Goal: Task Accomplishment & Management: Use online tool/utility

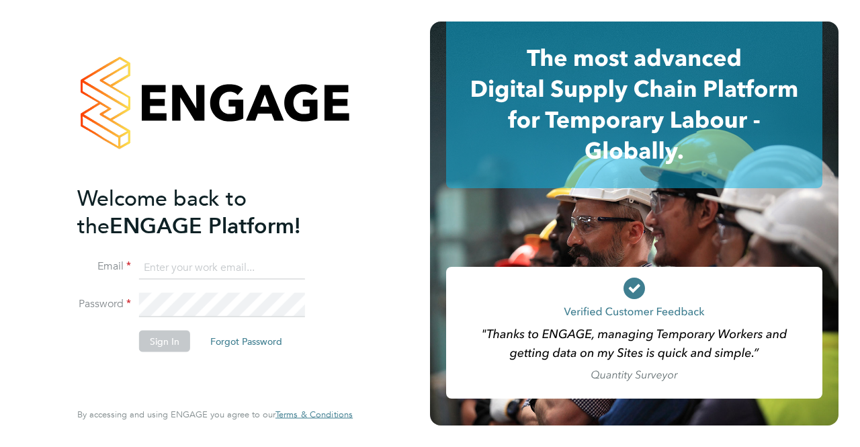
type input "cosmin.balan@bluearrow.co.uk"
click at [251, 292] on fieldset "Email cosmin.balan@bluearrow.co.uk Password Sign In Forgot Password" at bounding box center [208, 309] width 262 height 109
click at [177, 339] on button "Sign In" at bounding box center [164, 340] width 51 height 21
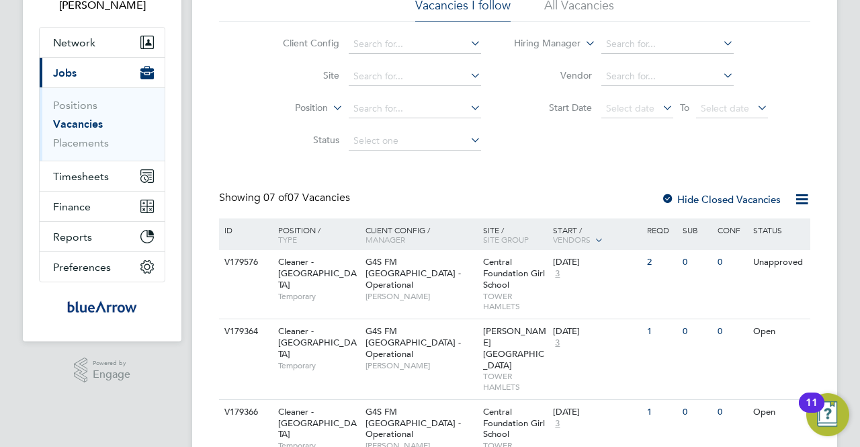
scroll to position [134, 0]
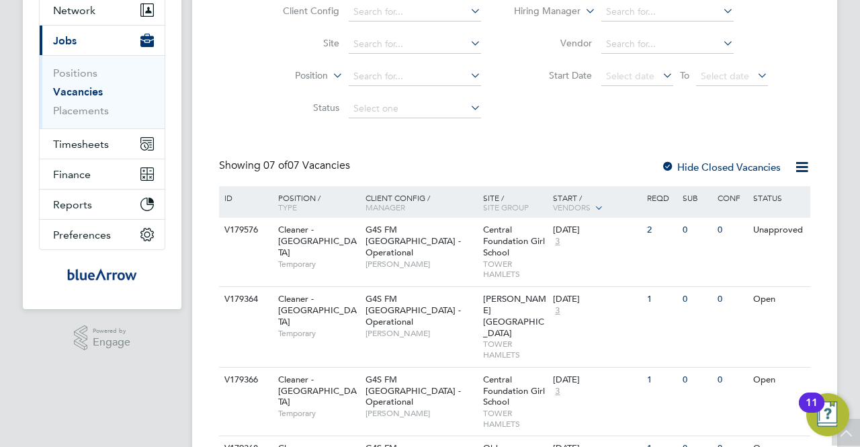
click at [422, 34] on li "Site" at bounding box center [371, 44] width 253 height 32
click at [363, 31] on li "Site" at bounding box center [371, 44] width 253 height 32
click at [382, 38] on input at bounding box center [415, 44] width 132 height 19
type input "[PERSON_NAME][GEOGRAPHIC_DATA]"
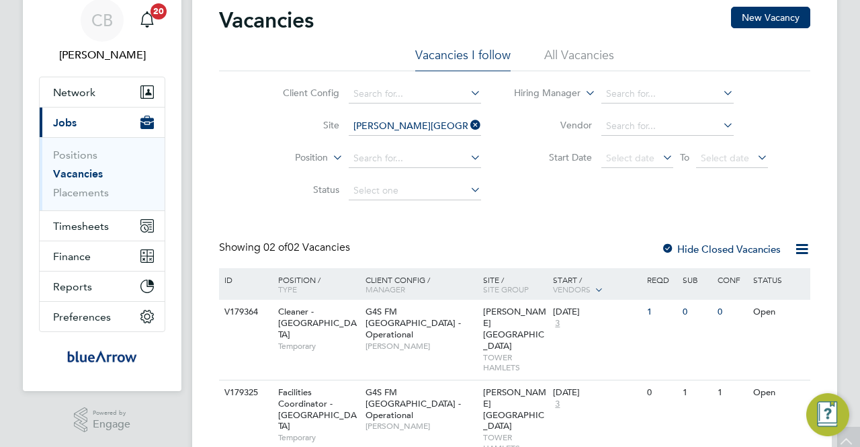
scroll to position [69, 0]
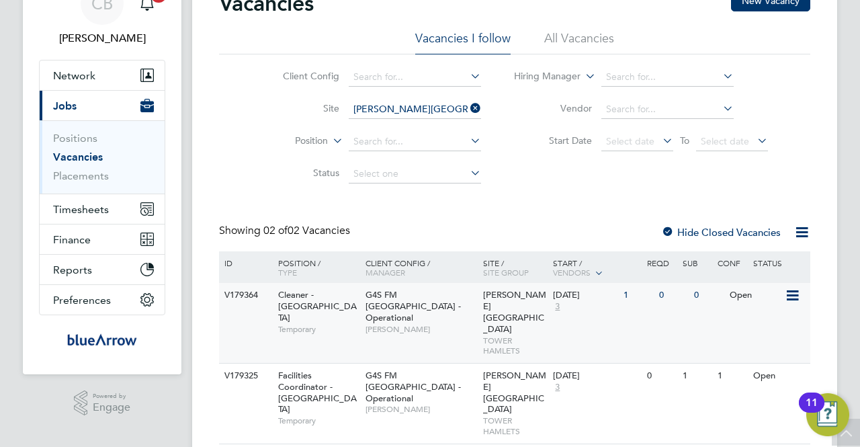
click at [441, 307] on div "G4S FM Tower Hamlets - Operational Teresa Cannon" at bounding box center [421, 312] width 118 height 58
click at [488, 369] on span "[PERSON_NAME][GEOGRAPHIC_DATA]" at bounding box center [514, 392] width 63 height 46
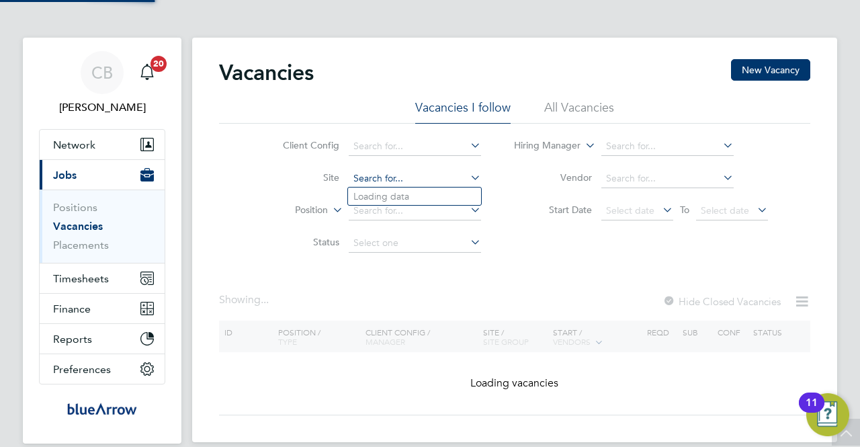
click at [421, 107] on div "Vacancies I follow All Vacancies Client Config Site Position Status Hiring Mana…" at bounding box center [514, 179] width 591 height 160
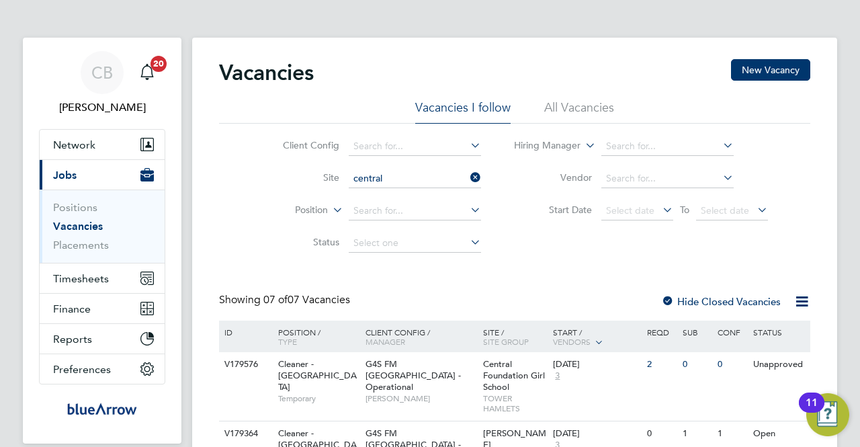
click at [412, 194] on li "Central Foundation Girl School" at bounding box center [432, 196] width 168 height 18
type input "Central Foundation Girl School"
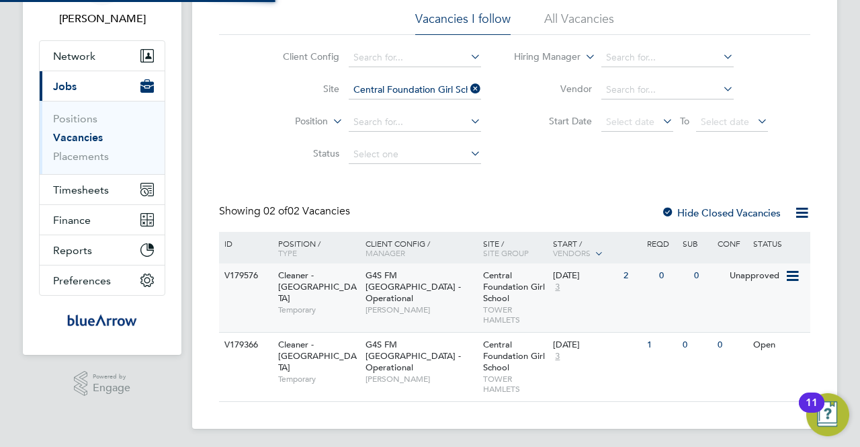
scroll to position [91, 0]
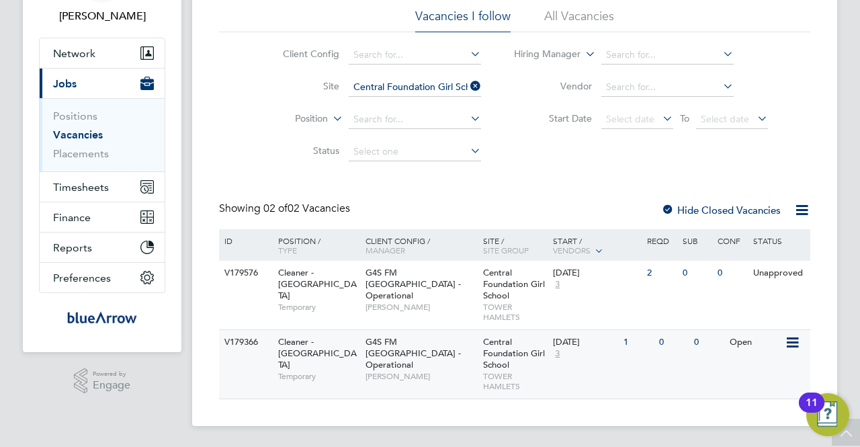
click at [453, 371] on span "Derek Aamponsah" at bounding box center [420, 376] width 111 height 11
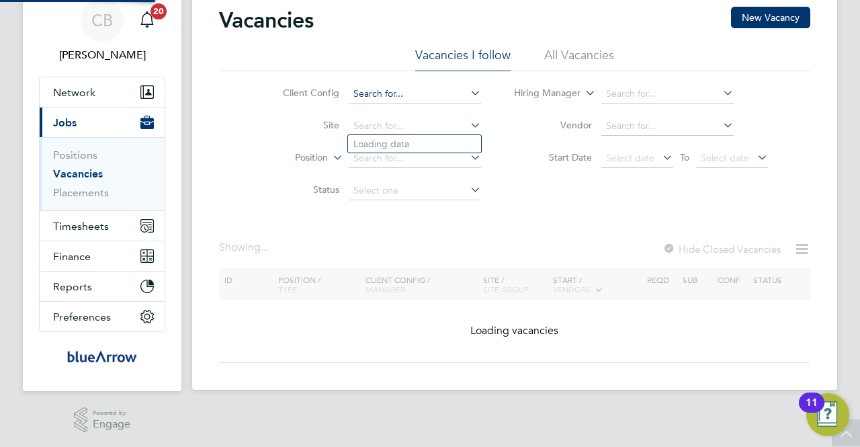
click at [384, 89] on ul "Client Config Site Position Status" at bounding box center [371, 142] width 253 height 129
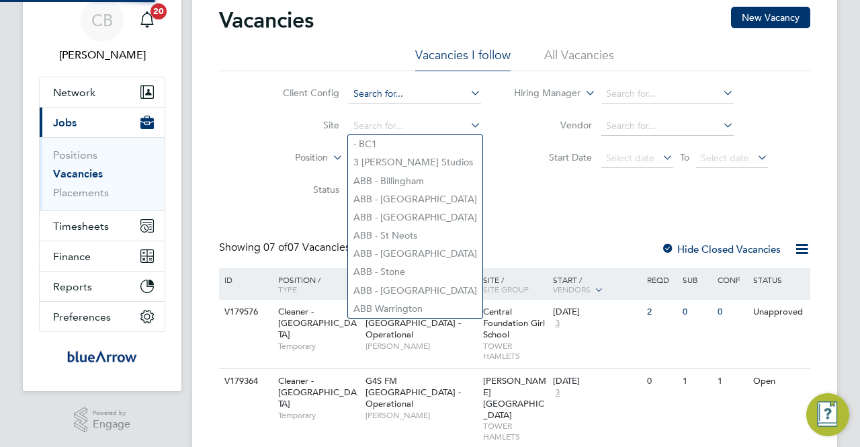
scroll to position [91, 0]
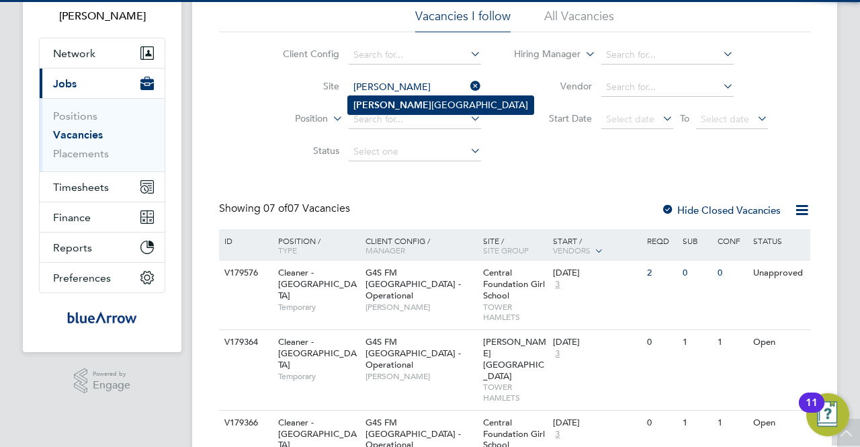
click at [396, 103] on li "Langdon Park Secondary School" at bounding box center [440, 105] width 185 height 18
type input "Langdon Park Secondary School"
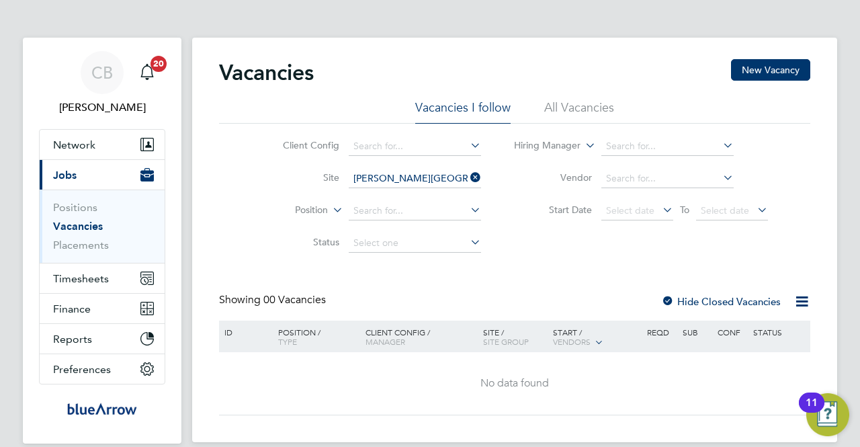
click at [672, 299] on div at bounding box center [667, 302] width 13 height 13
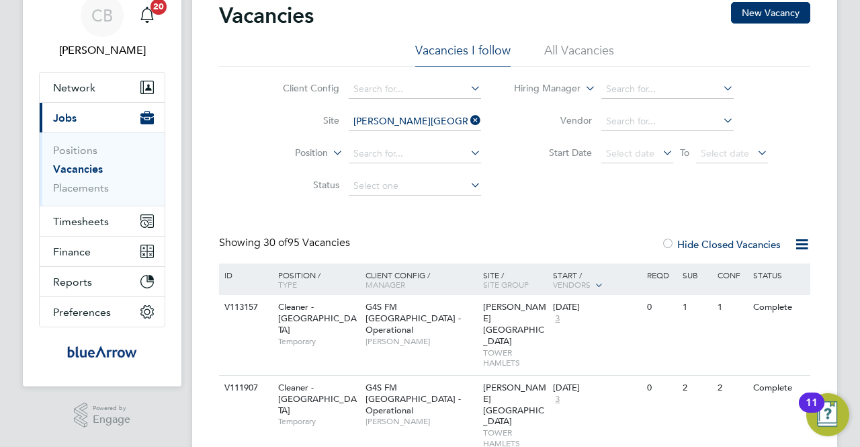
scroll to position [134, 0]
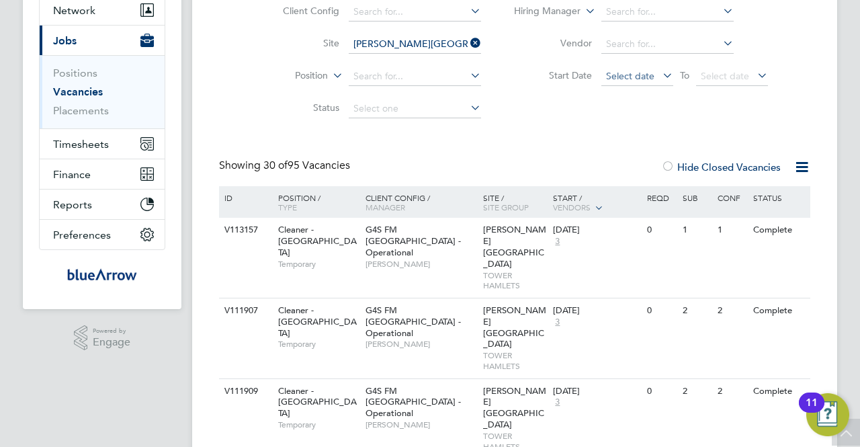
click at [631, 68] on span "Select date" at bounding box center [637, 77] width 72 height 18
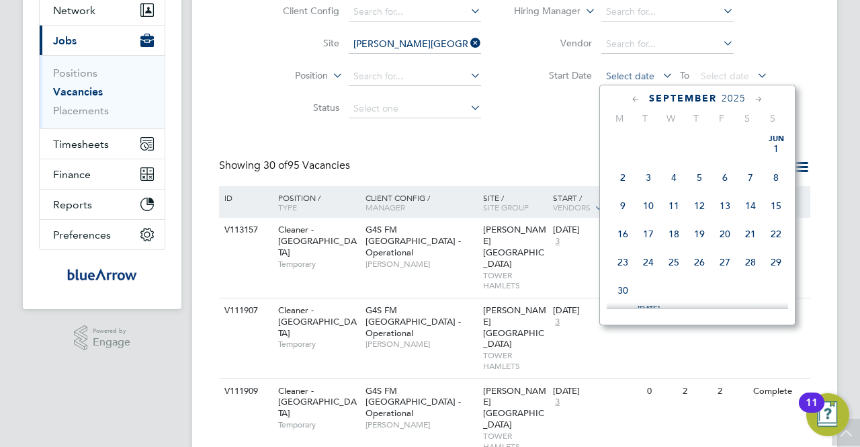
scroll to position [403, 0]
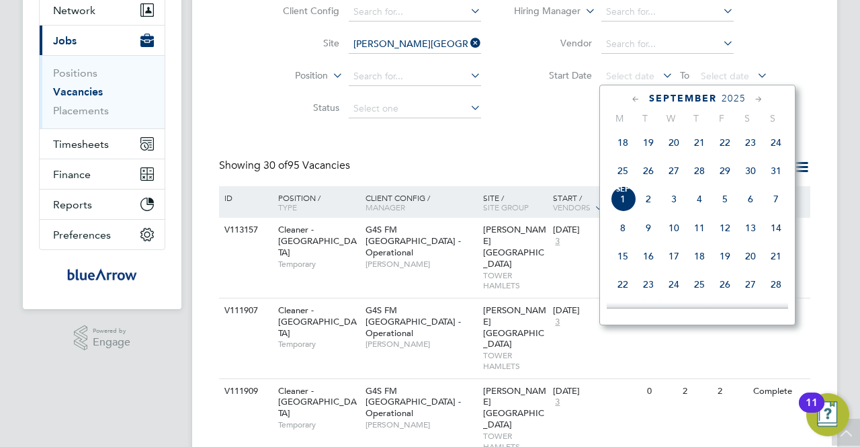
click at [620, 177] on span "25" at bounding box center [623, 171] width 26 height 26
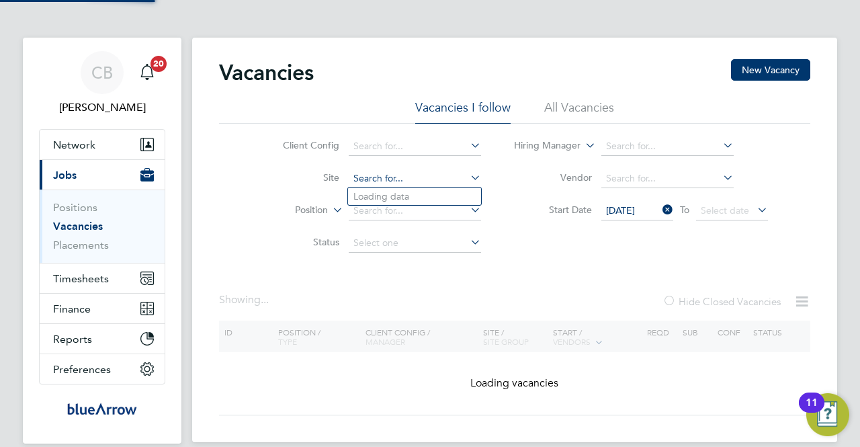
click at [360, 175] on input at bounding box center [415, 178] width 132 height 19
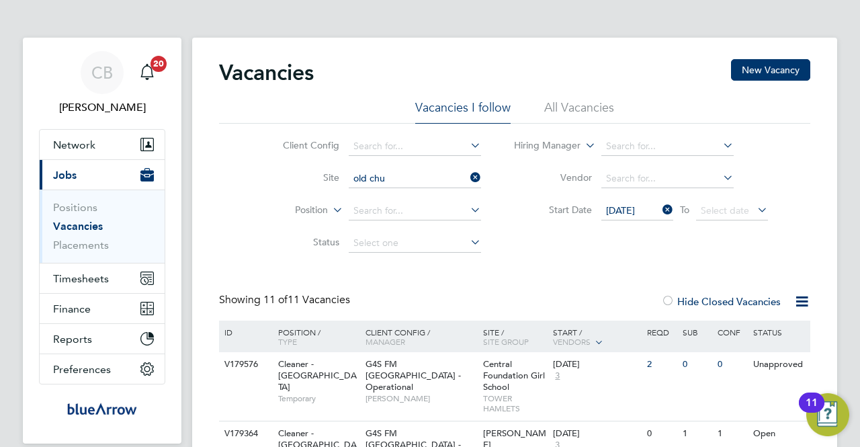
click at [395, 193] on li "Old Chu rch Nursery" at bounding box center [427, 196] width 158 height 18
type input "Old [DEMOGRAPHIC_DATA] Nursery"
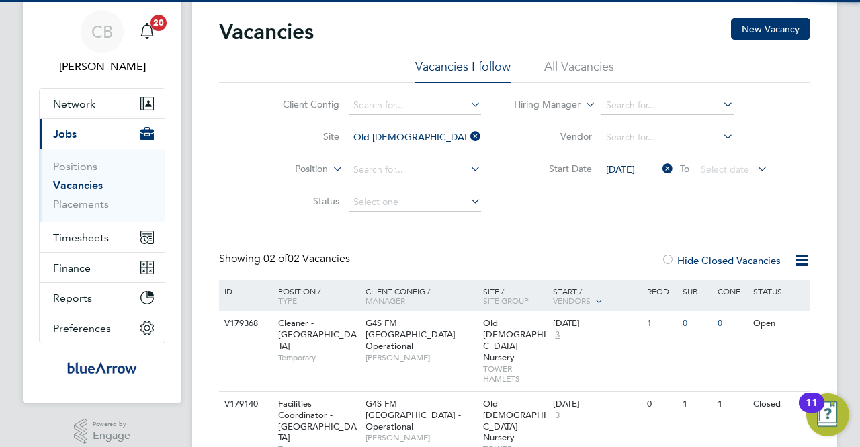
scroll to position [69, 0]
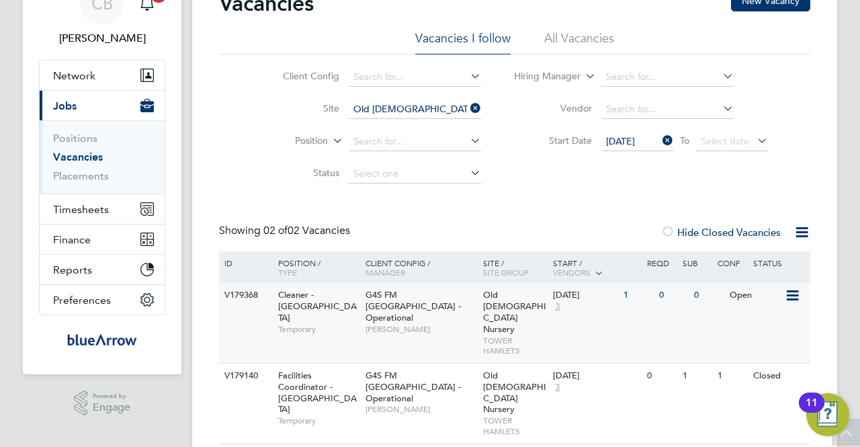
click at [434, 302] on div "G4S FM Tower Hamlets - Operational Teresa Cannon" at bounding box center [421, 312] width 118 height 58
click at [430, 310] on div "G4S FM Tower Hamlets - Operational Teresa Cannon" at bounding box center [421, 312] width 118 height 58
click at [370, 369] on span "G4S FM [GEOGRAPHIC_DATA] - Operational" at bounding box center [412, 386] width 95 height 34
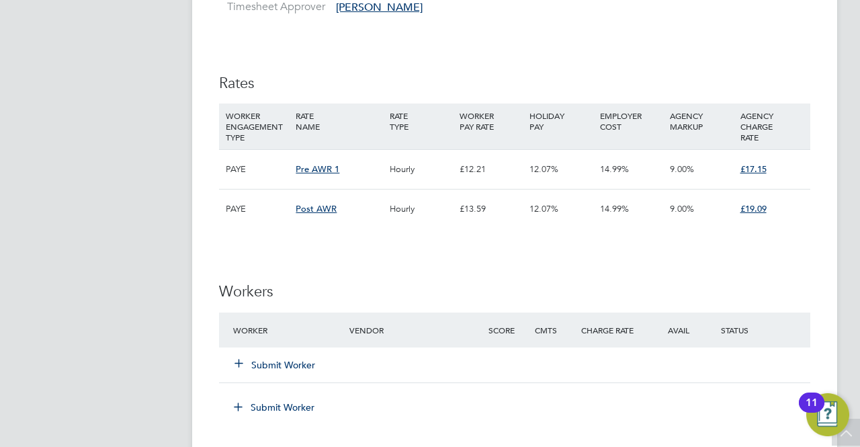
scroll to position [1411, 0]
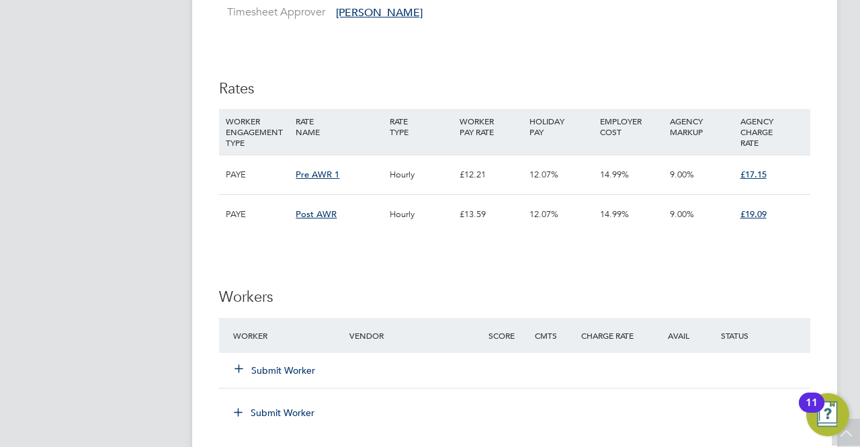
click at [251, 364] on button "Submit Worker" at bounding box center [275, 369] width 81 height 13
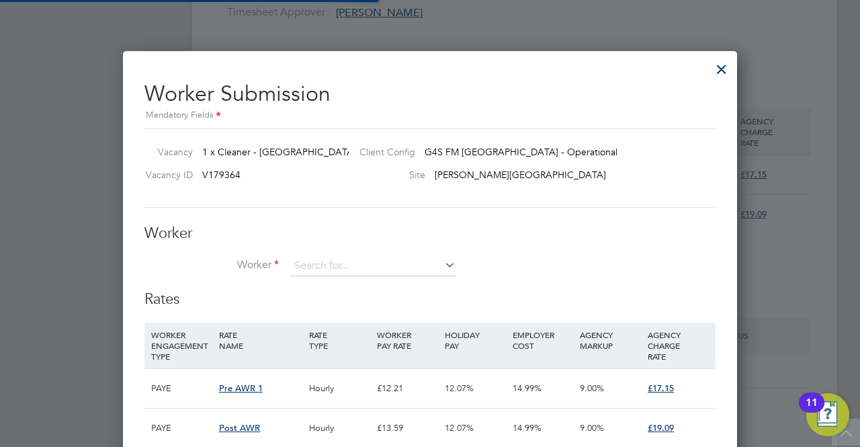
scroll to position [40, 91]
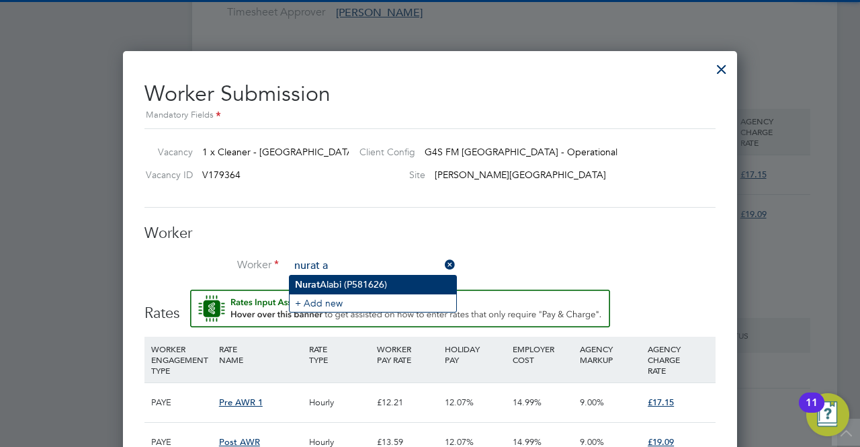
type input "nurat a"
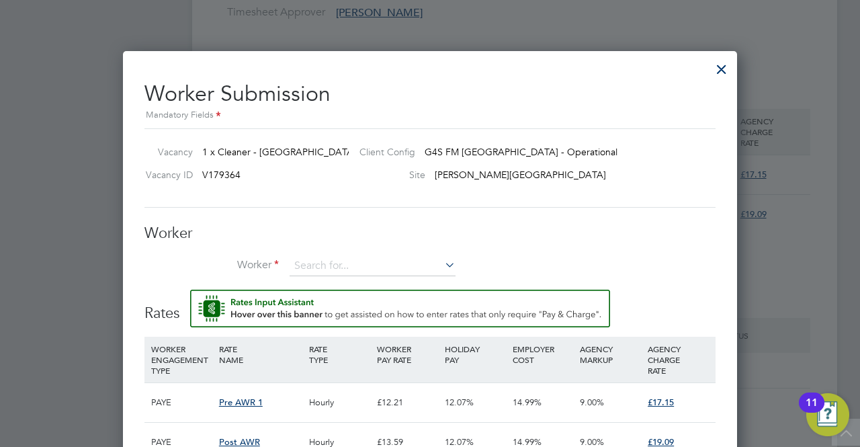
click at [363, 287] on li "Worker" at bounding box center [429, 273] width 571 height 34
click at [348, 261] on input at bounding box center [373, 266] width 166 height 20
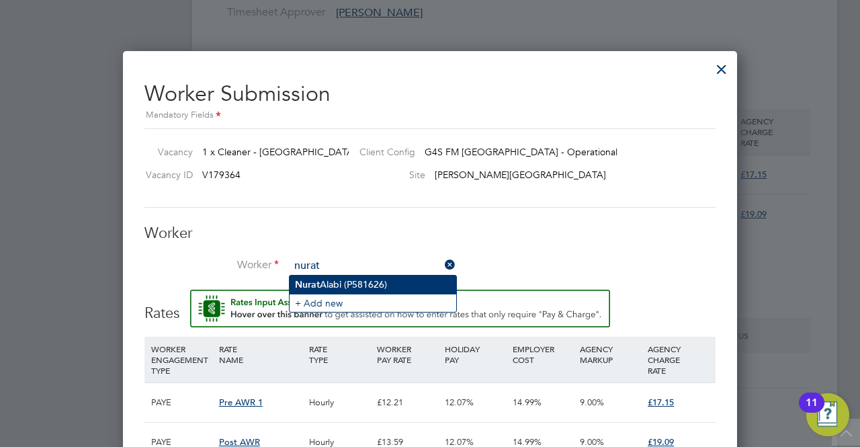
click at [348, 282] on li "Nurat Alabi (P581626)" at bounding box center [373, 284] width 167 height 18
type input "Nurat Alabi (P581626)"
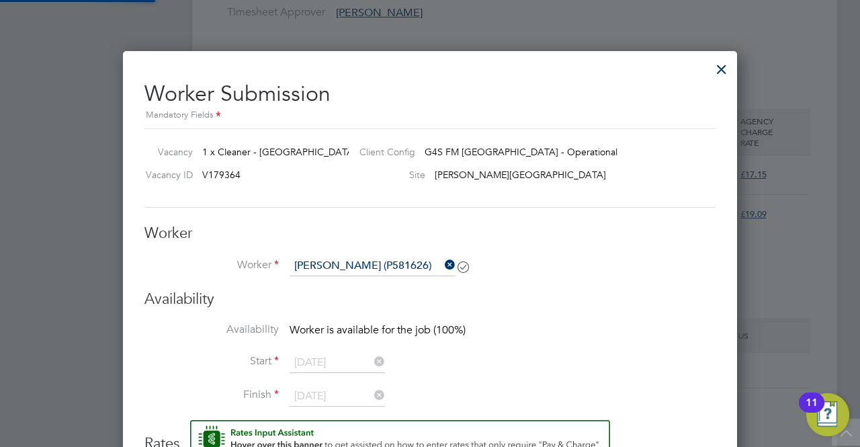
scroll to position [7, 7]
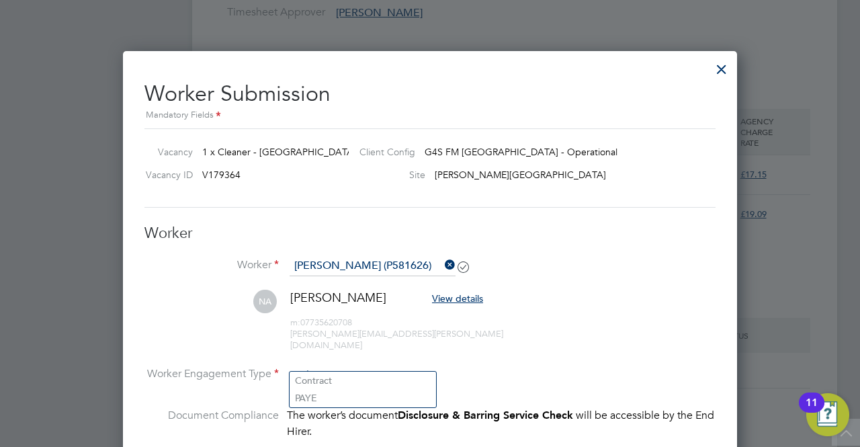
click at [416, 366] on input at bounding box center [363, 375] width 146 height 20
click at [365, 393] on li "PAYE" at bounding box center [363, 397] width 146 height 17
type input "PAYE"
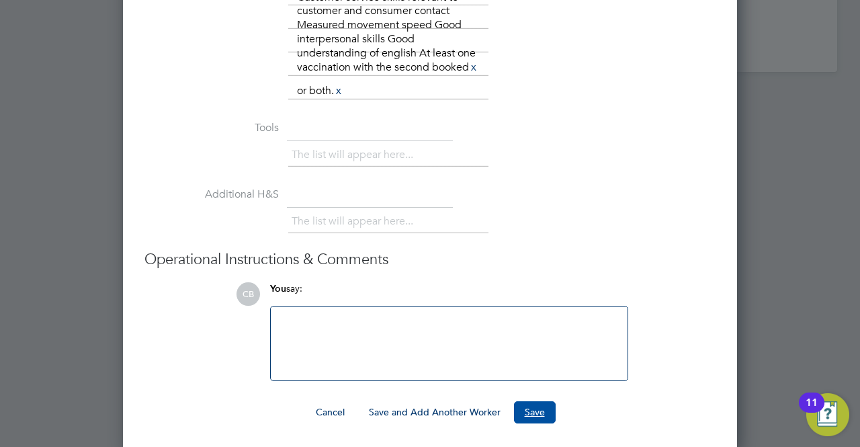
click at [540, 411] on button "Save" at bounding box center [535, 411] width 42 height 21
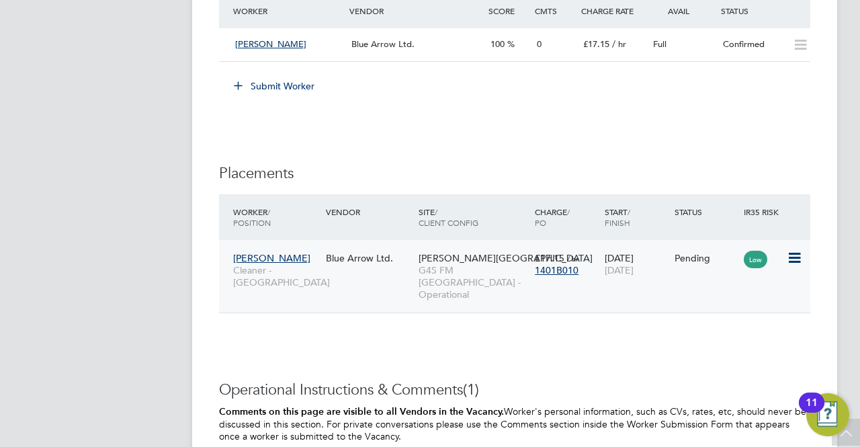
scroll to position [1747, 0]
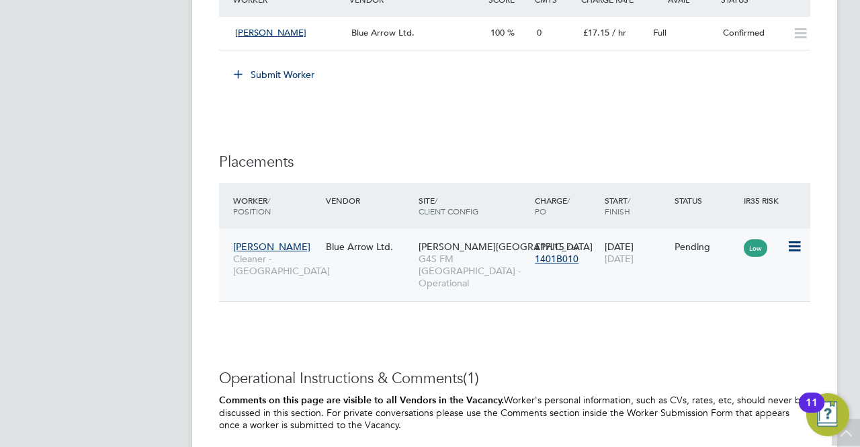
click at [795, 238] on icon at bounding box center [793, 246] width 13 height 16
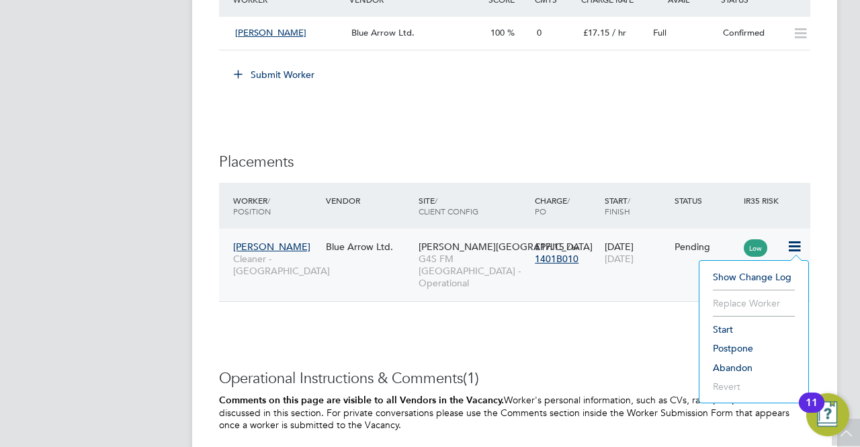
click at [736, 329] on li "Start" at bounding box center [753, 329] width 95 height 19
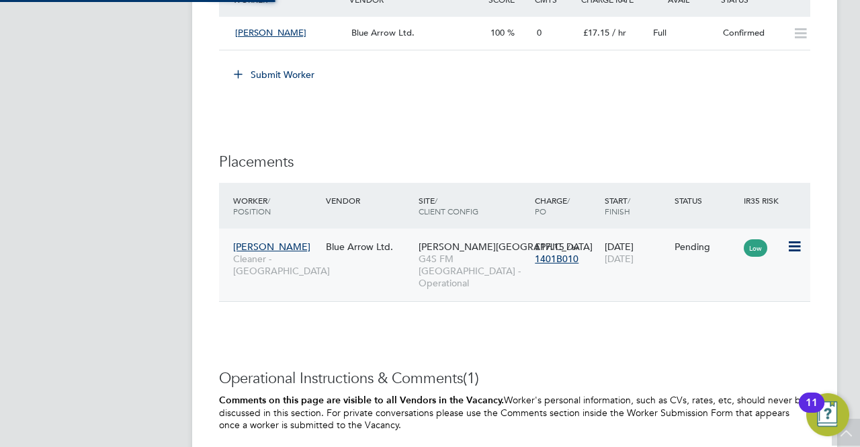
type input "[PERSON_NAME]"
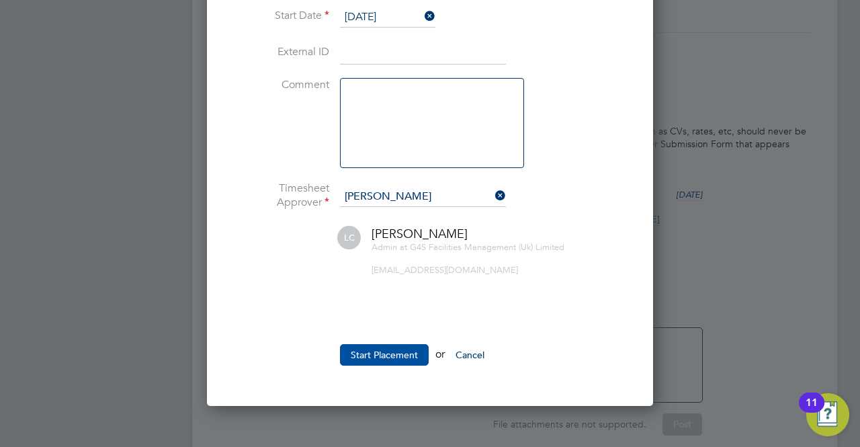
click at [365, 347] on button "Start Placement" at bounding box center [384, 354] width 89 height 21
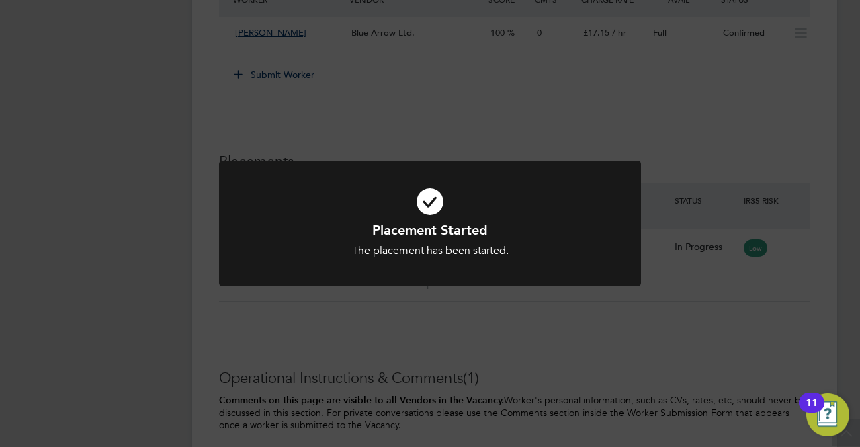
click at [418, 320] on div "Placement Started The placement has been started. Cancel Okay" at bounding box center [430, 223] width 860 height 447
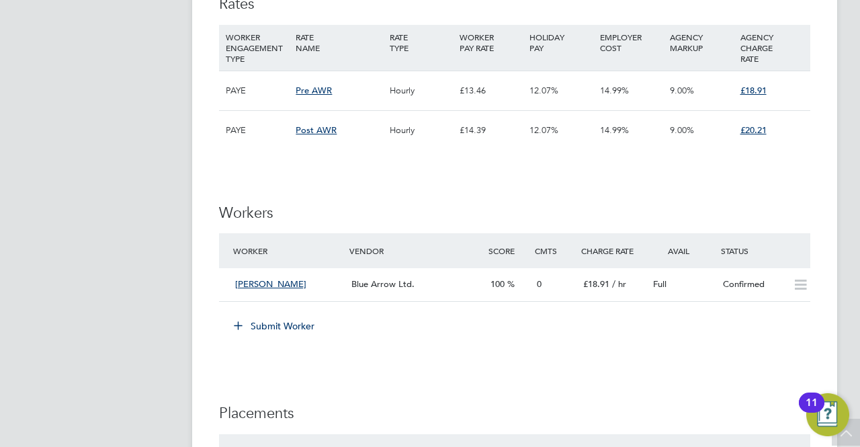
scroll to position [3157, 0]
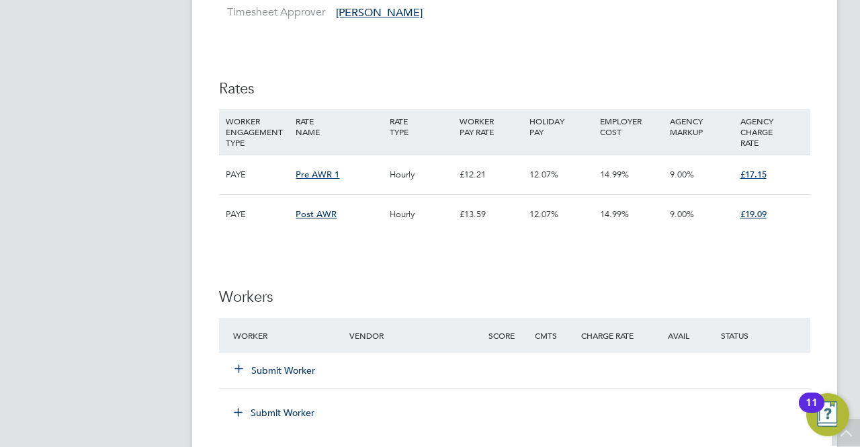
scroll to position [1411, 0]
click at [251, 365] on button "Submit Worker" at bounding box center [275, 369] width 81 height 13
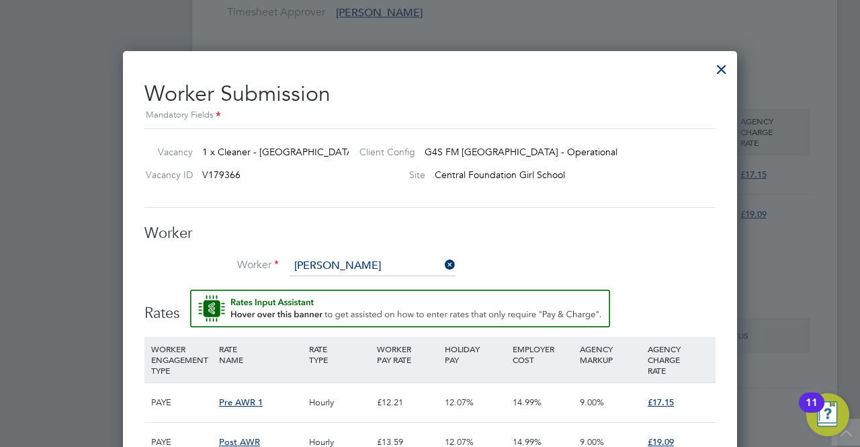
click at [365, 322] on li "R o bert Okofor (JA00418520)" at bounding box center [405, 321] width 230 height 18
type input "Robert Okofor (JA00418520)"
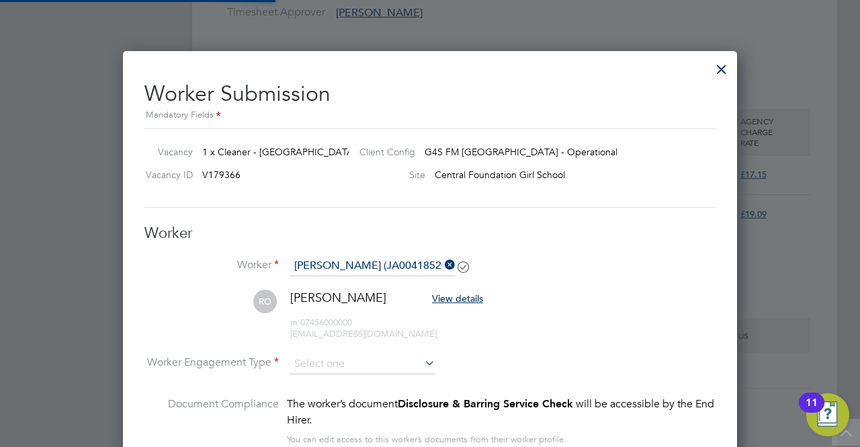
click at [387, 373] on li "Worker Engagement Type" at bounding box center [429, 375] width 571 height 42
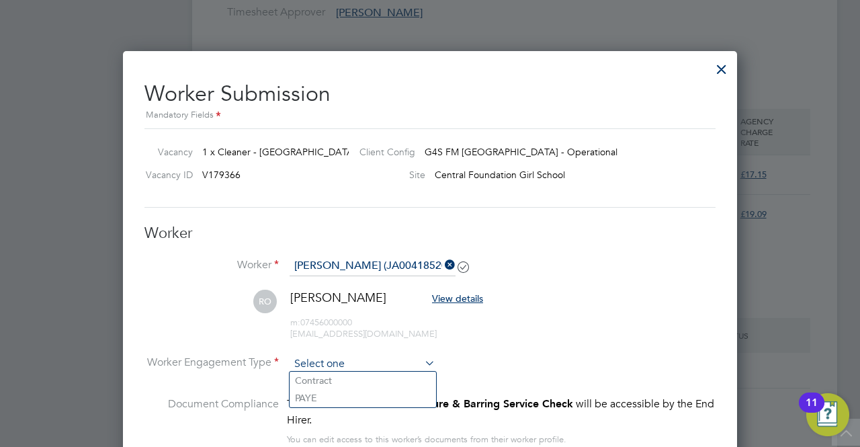
click at [390, 363] on input at bounding box center [363, 364] width 146 height 20
click at [349, 392] on li "PAYE" at bounding box center [363, 397] width 146 height 17
type input "PAYE"
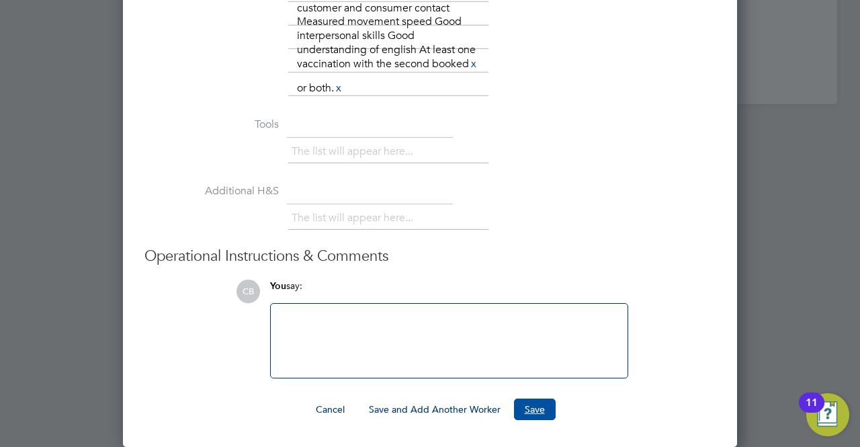
click at [543, 406] on button "Save" at bounding box center [535, 408] width 42 height 21
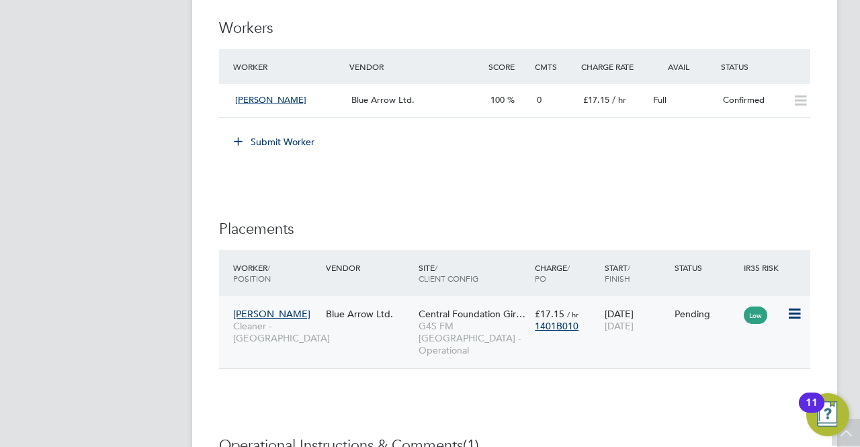
click at [798, 314] on icon at bounding box center [793, 314] width 13 height 16
click at [727, 394] on li "Start" at bounding box center [753, 396] width 95 height 19
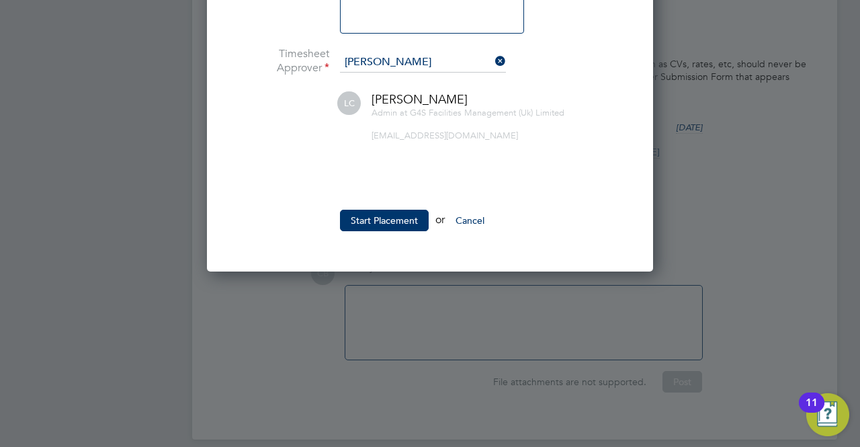
click at [381, 228] on li "Start Placement or Cancel" at bounding box center [429, 227] width 403 height 35
click at [383, 224] on button "Start Placement" at bounding box center [384, 220] width 89 height 21
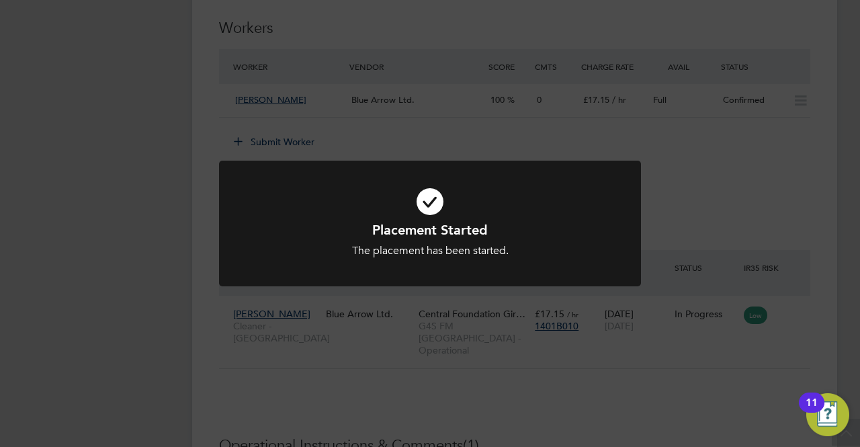
click at [353, 402] on div "Placement Started The placement has been started. Cancel Okay" at bounding box center [430, 223] width 860 height 447
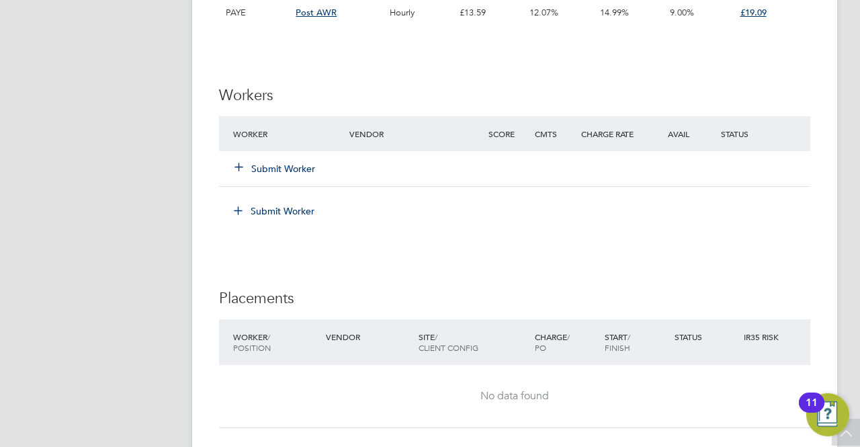
scroll to position [1611, 0]
click at [242, 163] on icon at bounding box center [239, 168] width 10 height 10
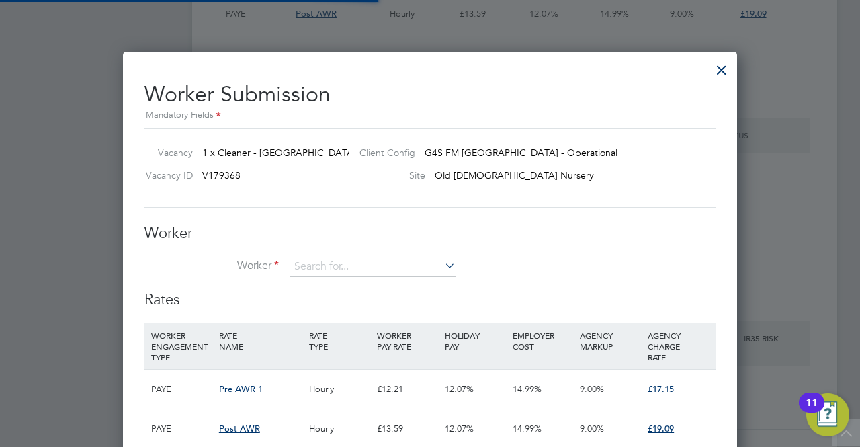
scroll to position [40, 91]
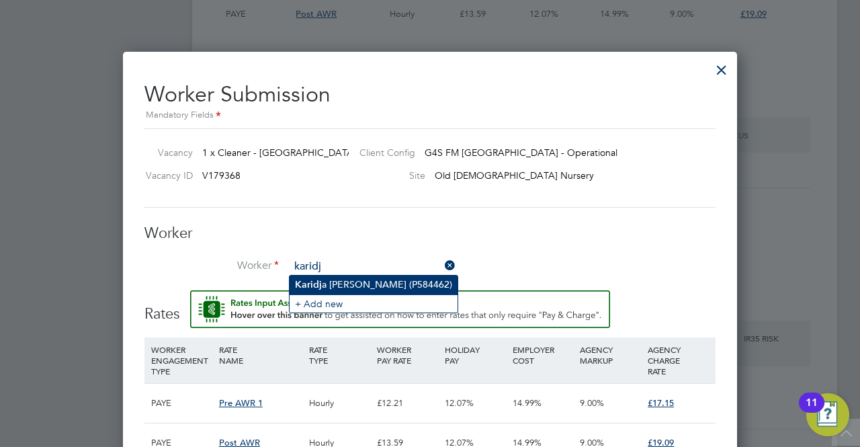
click at [371, 290] on li "Karidj a Soumahoro (P584462)" at bounding box center [374, 284] width 168 height 18
type input "Karidja Soumahoro (P584462)"
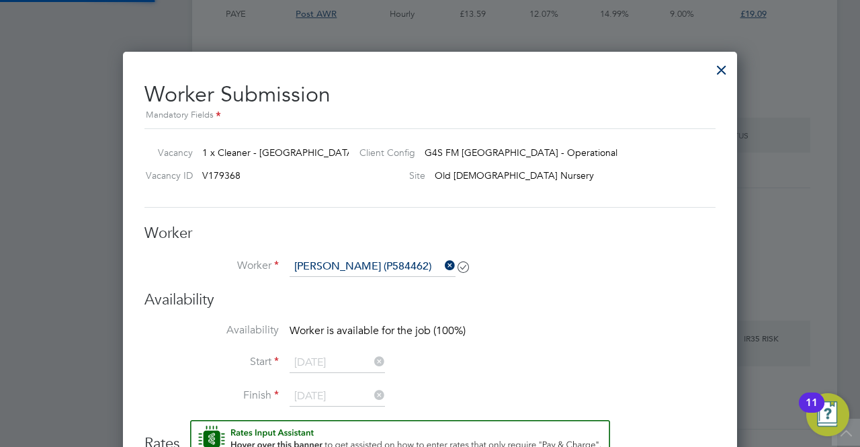
scroll to position [7, 7]
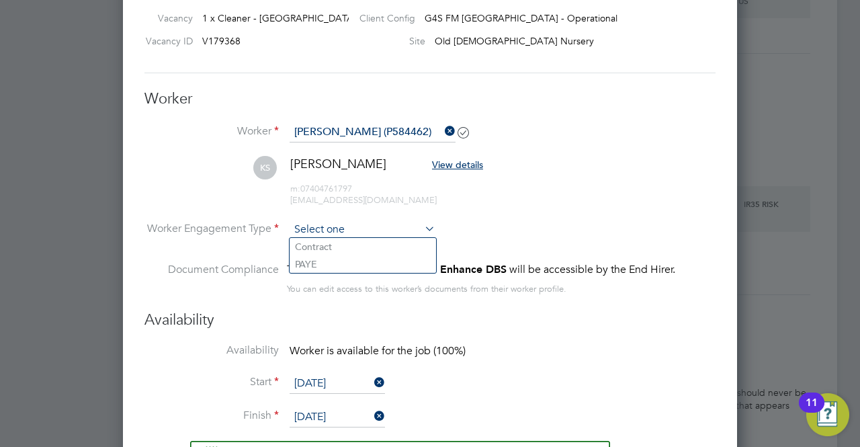
click at [415, 226] on input at bounding box center [363, 230] width 146 height 20
click at [395, 268] on li "PAYE" at bounding box center [363, 263] width 146 height 17
type input "PAYE"
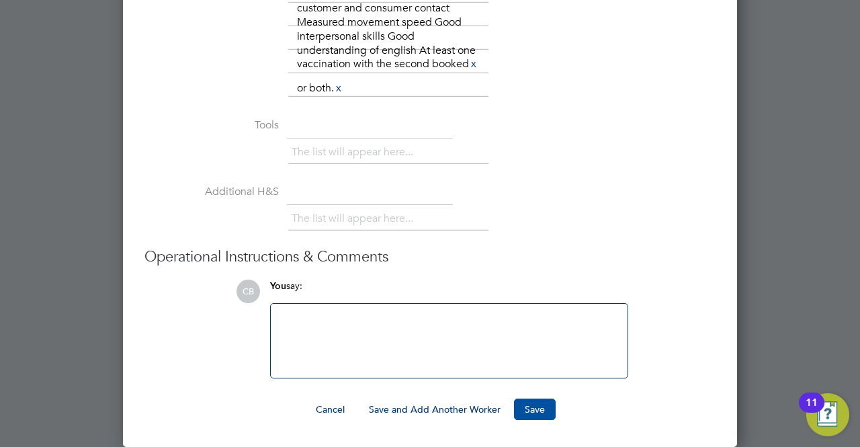
click at [526, 409] on button "Save" at bounding box center [535, 408] width 42 height 21
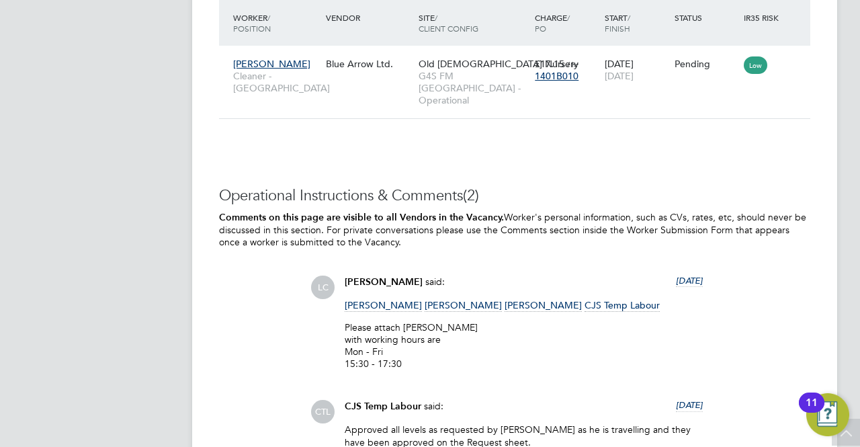
scroll to position [1948, 0]
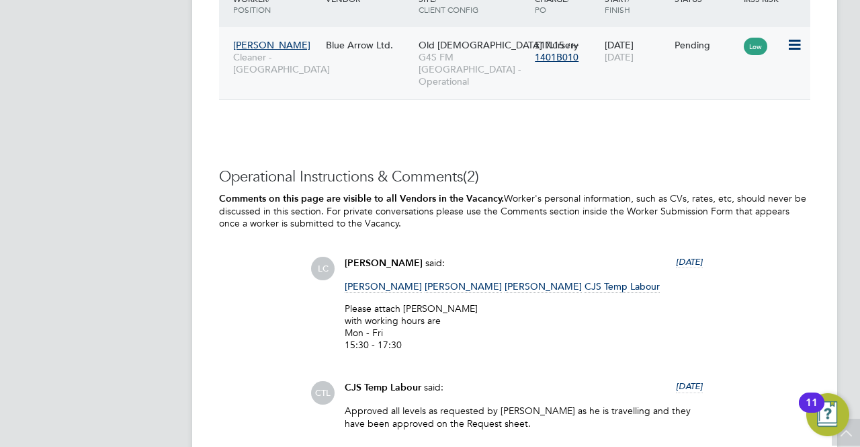
click at [800, 41] on icon at bounding box center [793, 45] width 13 height 16
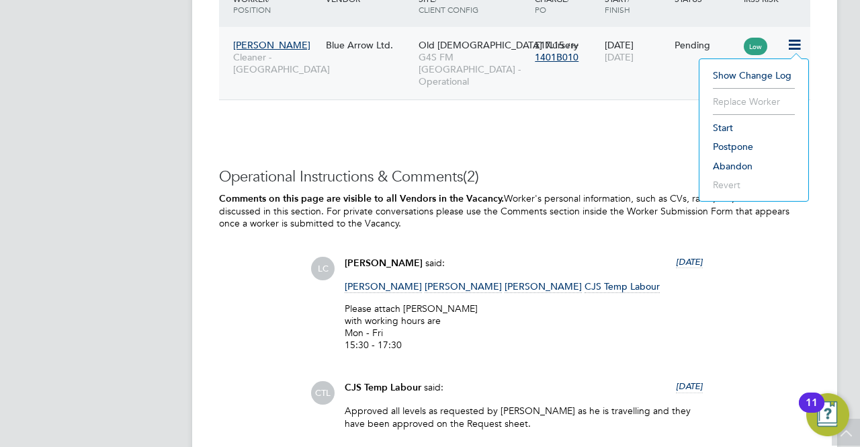
click at [730, 128] on li "Start" at bounding box center [753, 127] width 95 height 19
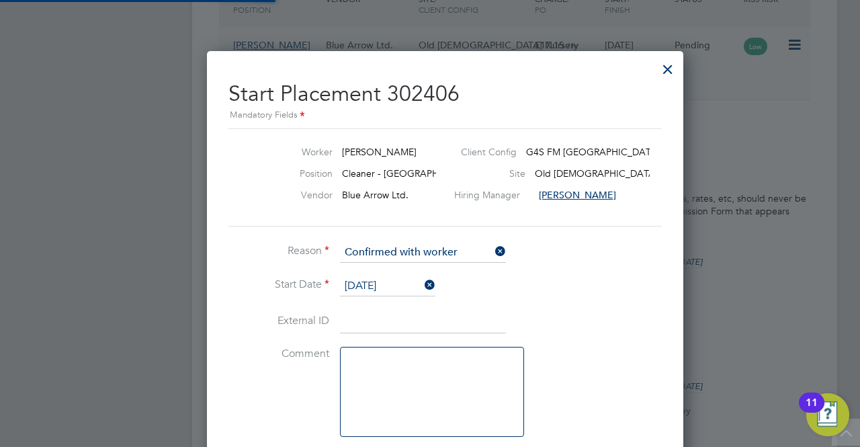
scroll to position [13, 166]
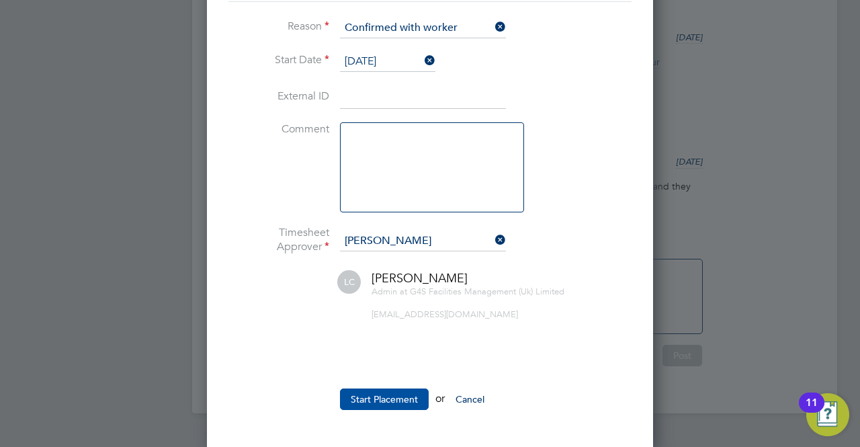
click at [365, 400] on button "Start Placement" at bounding box center [384, 398] width 89 height 21
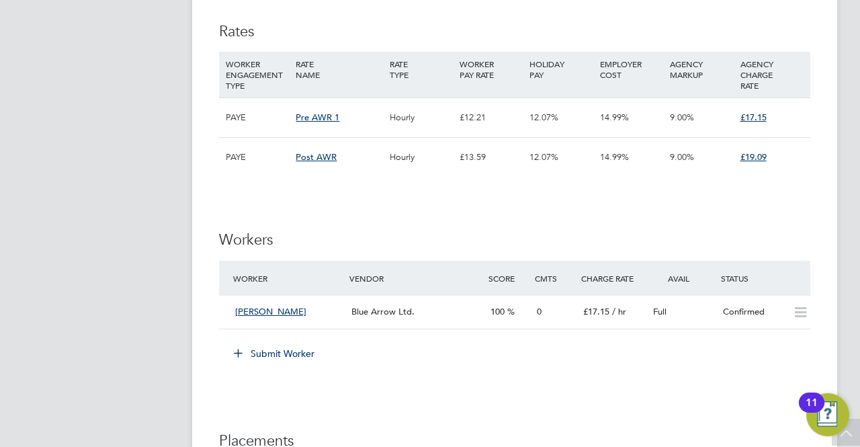
scroll to position [1545, 0]
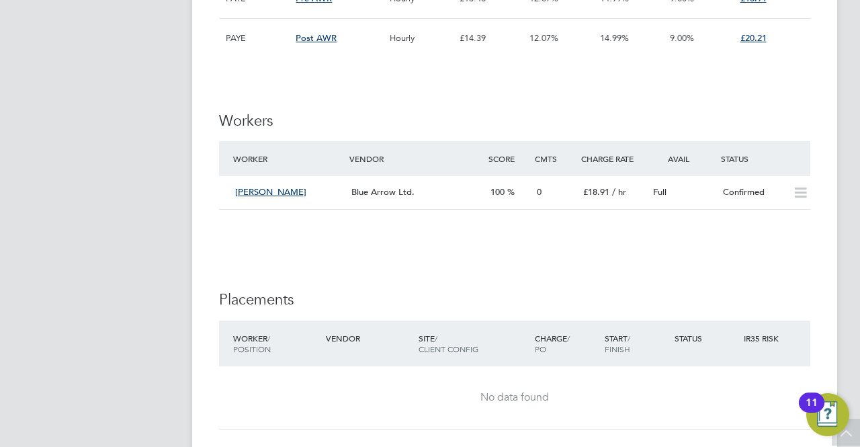
scroll to position [3090, 0]
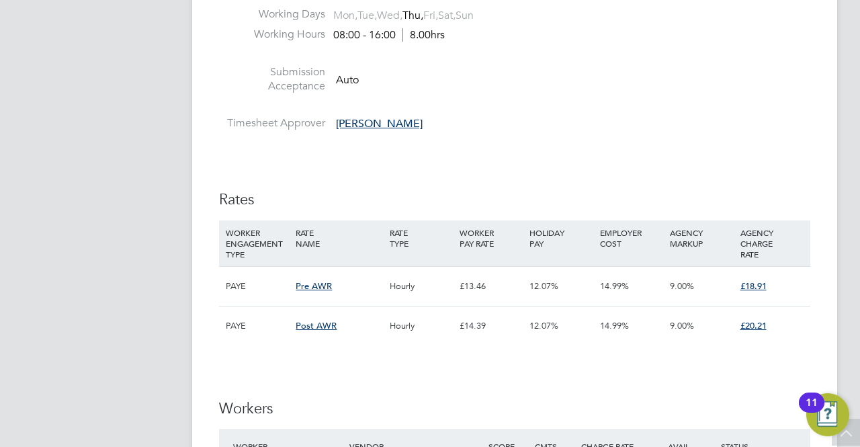
scroll to position [2889, 0]
